Goal: Check status

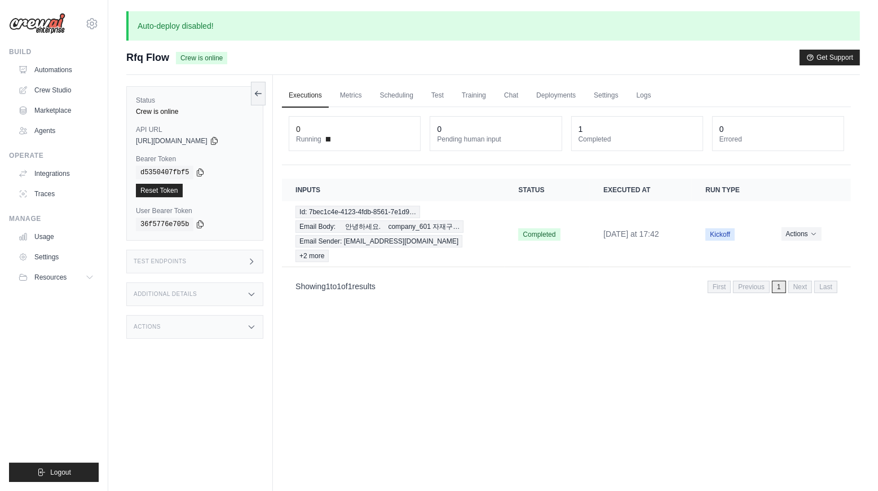
click at [557, 393] on div "Executions Metrics Scheduling Test Training Chat Deployments Settings Logs 0 Ru…" at bounding box center [566, 320] width 587 height 491
click at [70, 71] on link "Automations" at bounding box center [57, 70] width 85 height 18
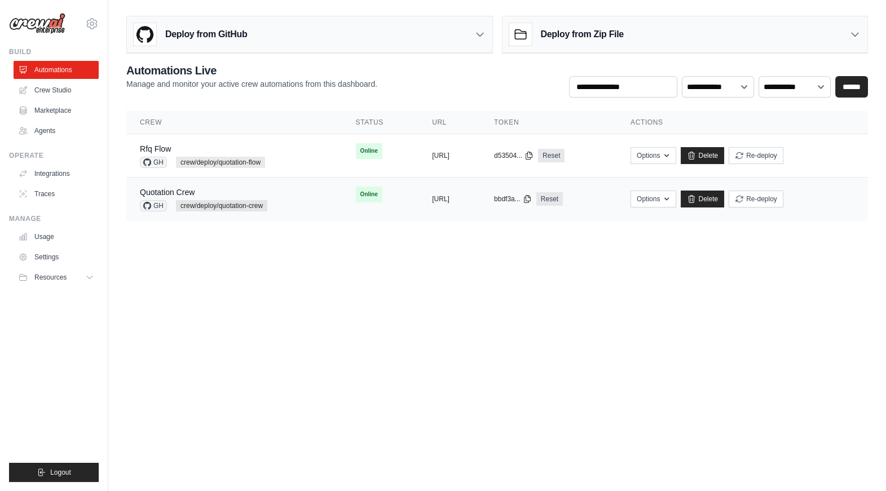
click at [301, 205] on td "Quotation Crew GH crew/deploy/quotation-crew" at bounding box center [234, 199] width 216 height 43
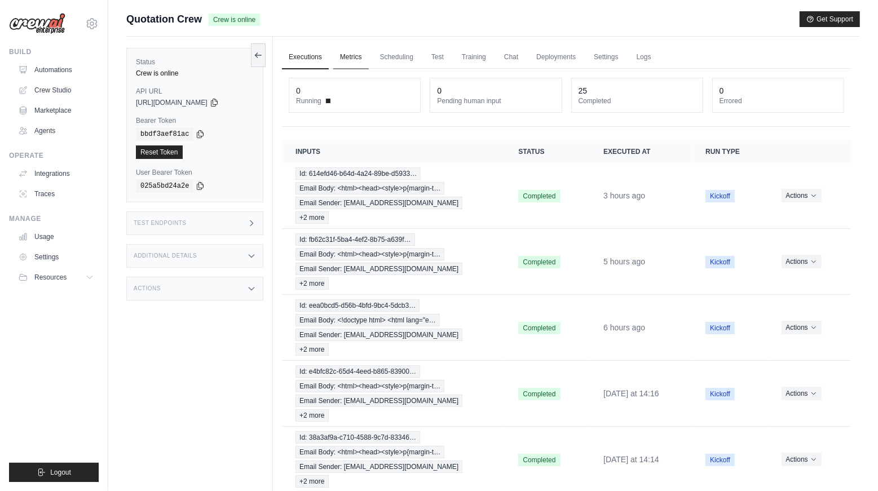
click at [345, 55] on link "Metrics" at bounding box center [351, 58] width 36 height 24
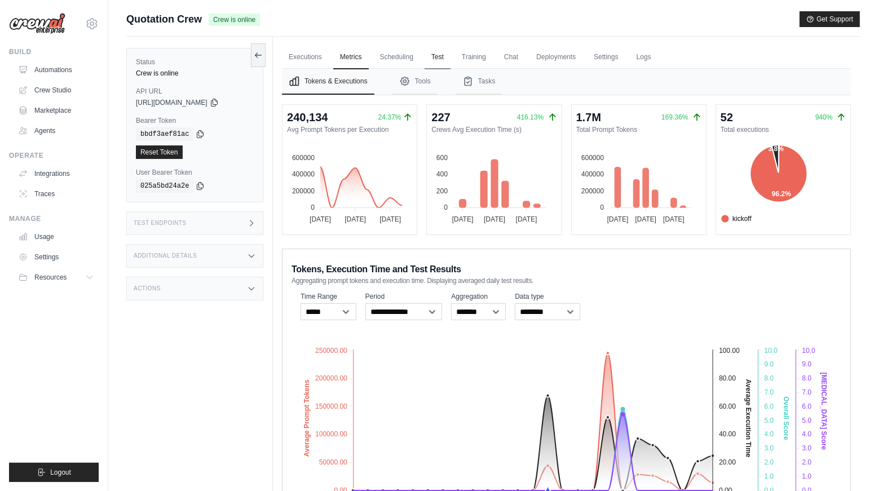
click at [431, 57] on link "Test" at bounding box center [438, 58] width 26 height 24
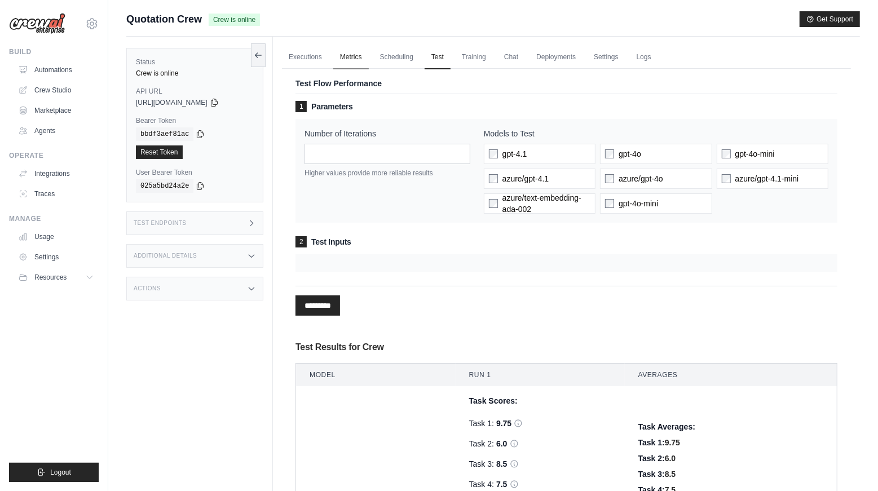
click at [345, 52] on link "Metrics" at bounding box center [351, 58] width 36 height 24
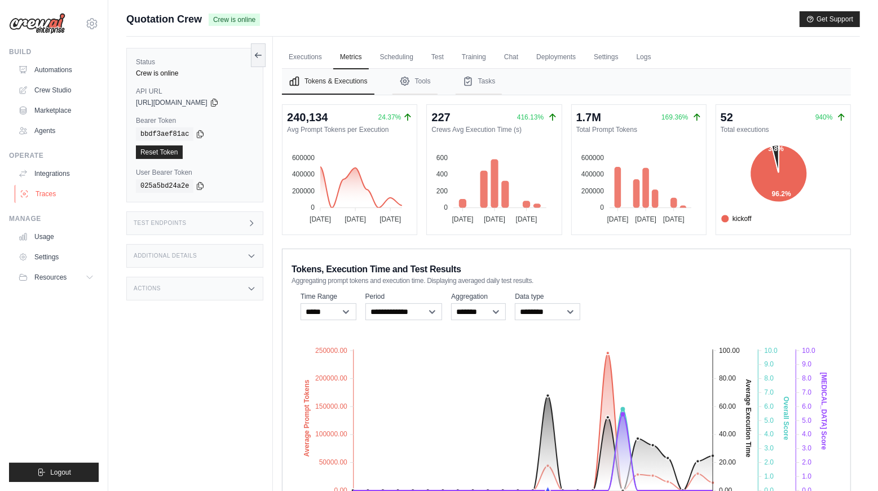
click at [57, 193] on link "Traces" at bounding box center [57, 194] width 85 height 18
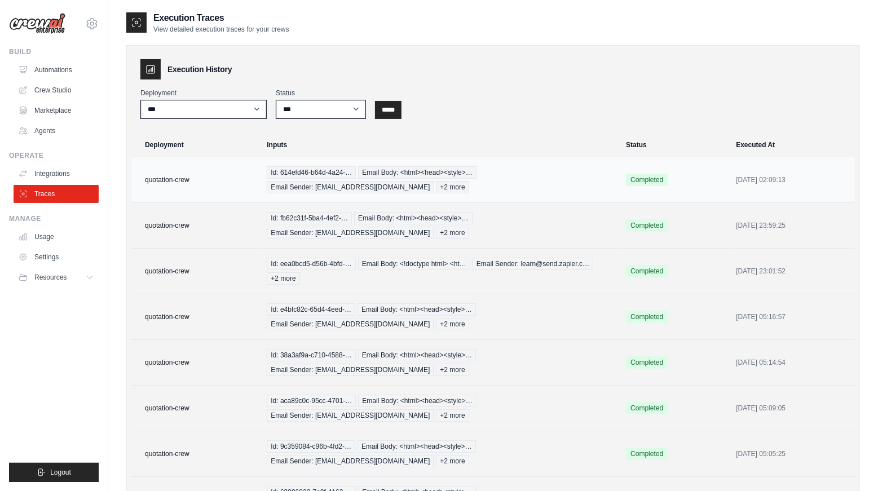
click at [215, 177] on td "quotation-crew" at bounding box center [195, 180] width 129 height 46
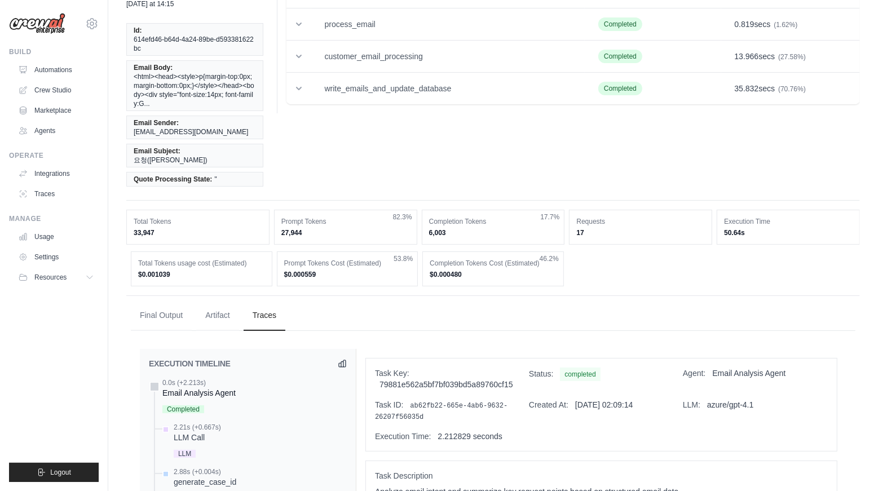
scroll to position [103, 0]
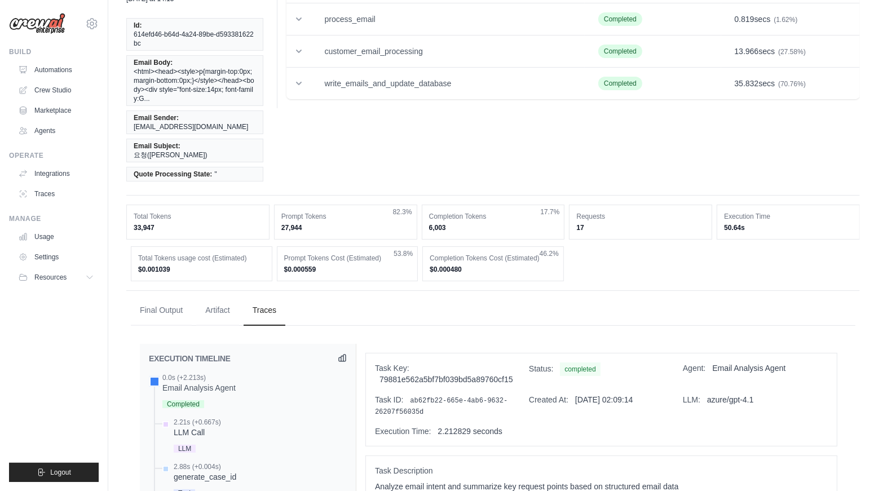
click at [343, 355] on icon at bounding box center [342, 358] width 7 height 7
